Goal: Information Seeking & Learning: Check status

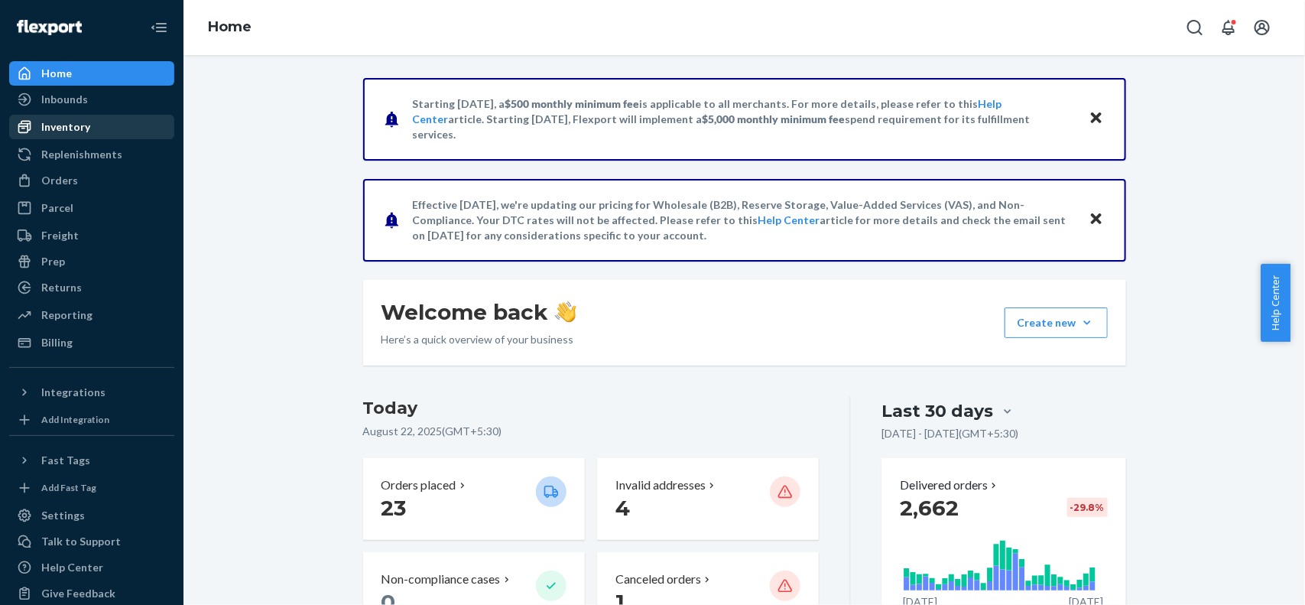
click at [42, 125] on div "Inventory" at bounding box center [65, 126] width 49 height 15
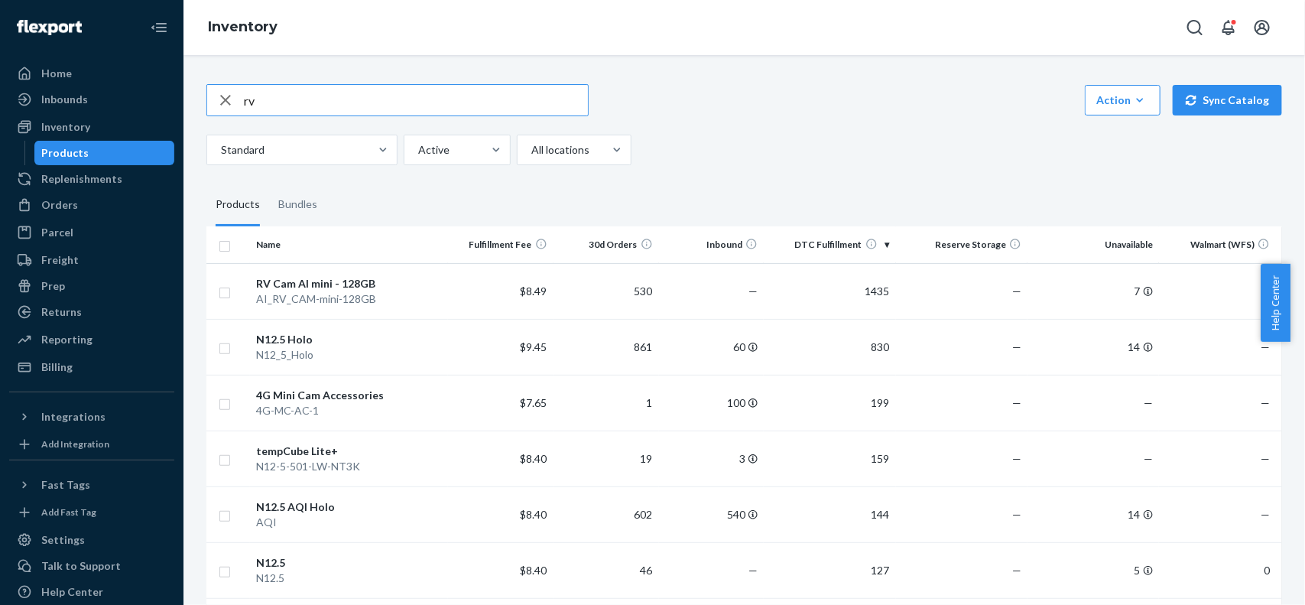
type input "r"
type input "4G"
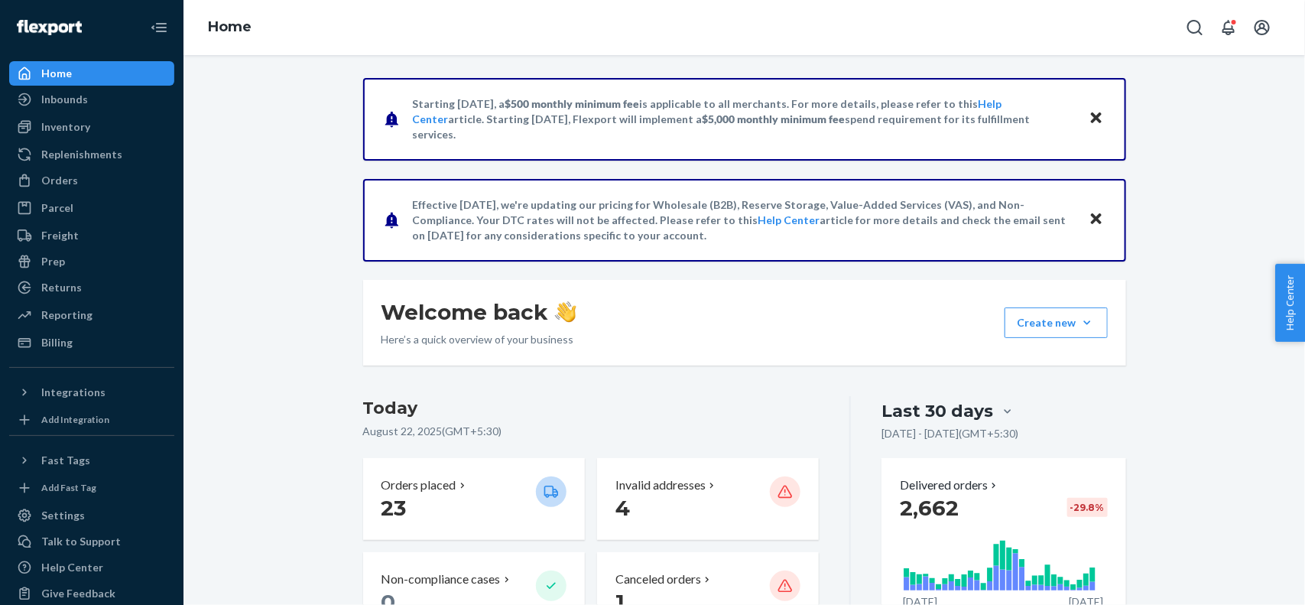
drag, startPoint x: 1092, startPoint y: 122, endPoint x: 1125, endPoint y: 177, distance: 64.1
click at [1044, 121] on icon "Close" at bounding box center [1096, 118] width 11 height 18
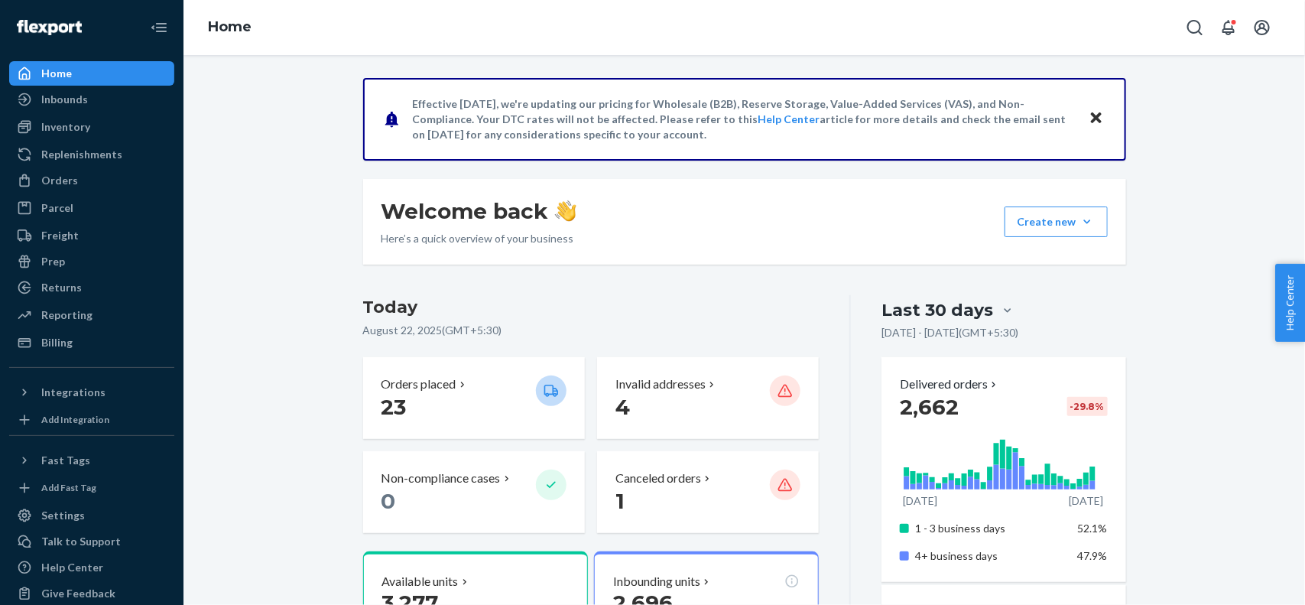
click at [1044, 115] on icon "Close" at bounding box center [1096, 117] width 11 height 11
